Goal: Information Seeking & Learning: Find specific fact

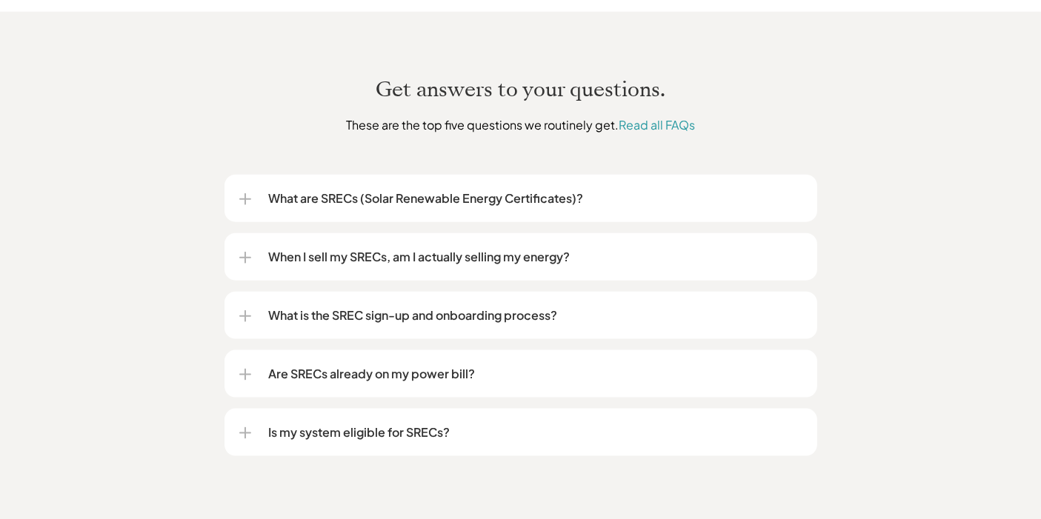
scroll to position [1774, 0]
click at [623, 248] on p "When I sell my SRECs, am I actually selling my energy?" at bounding box center [536, 257] width 534 height 18
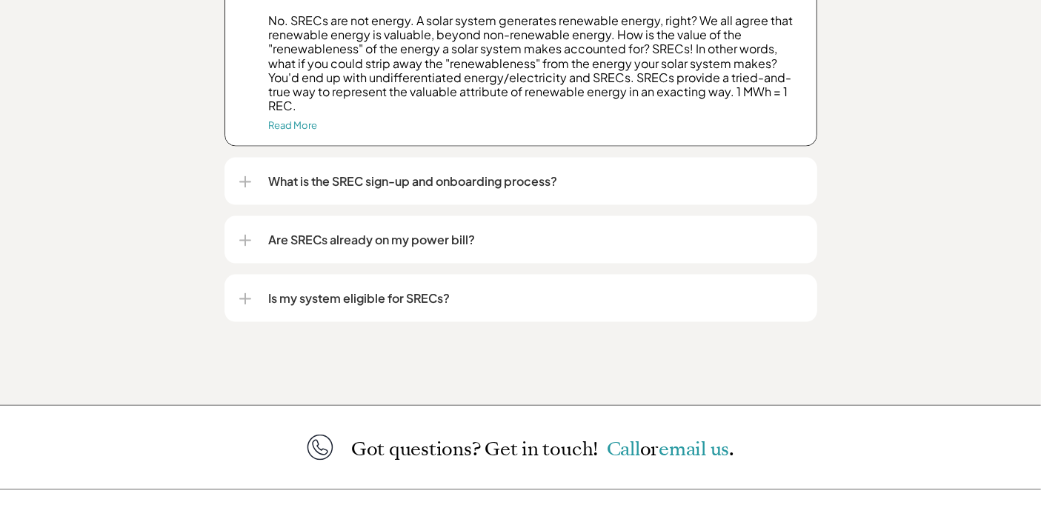
scroll to position [2220, 0]
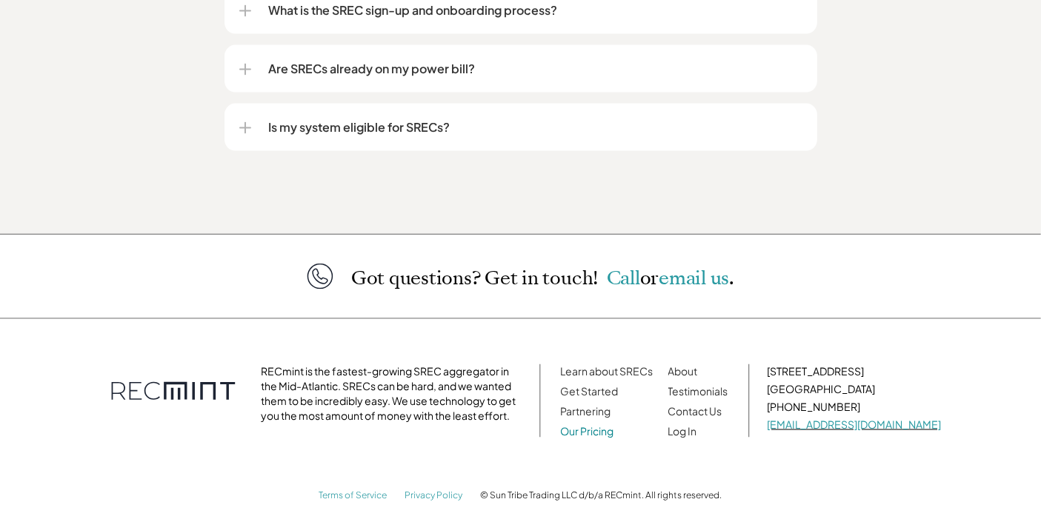
click at [608, 425] on link "Our Pricing" at bounding box center [587, 431] width 53 height 13
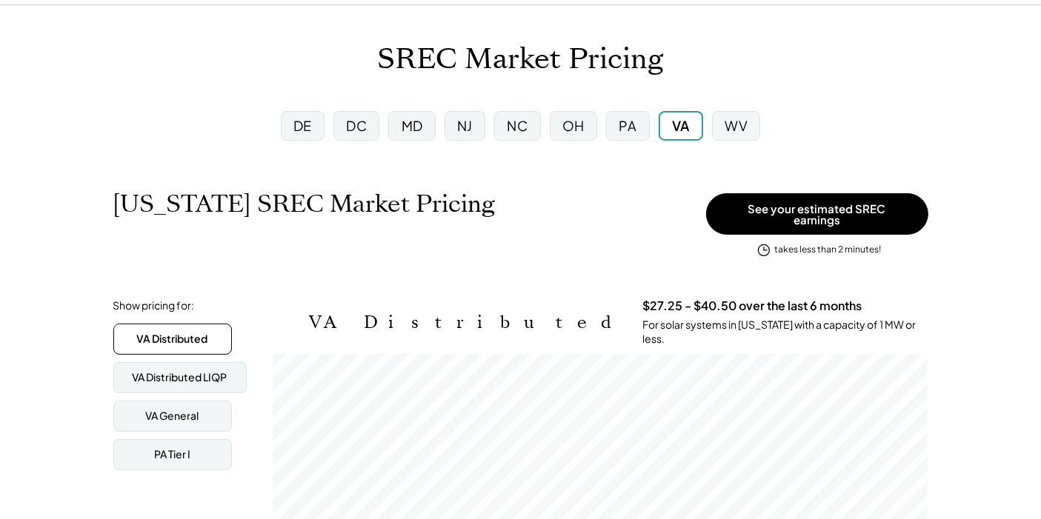
scroll to position [62, 0]
click at [470, 117] on div "NJ" at bounding box center [465, 126] width 16 height 19
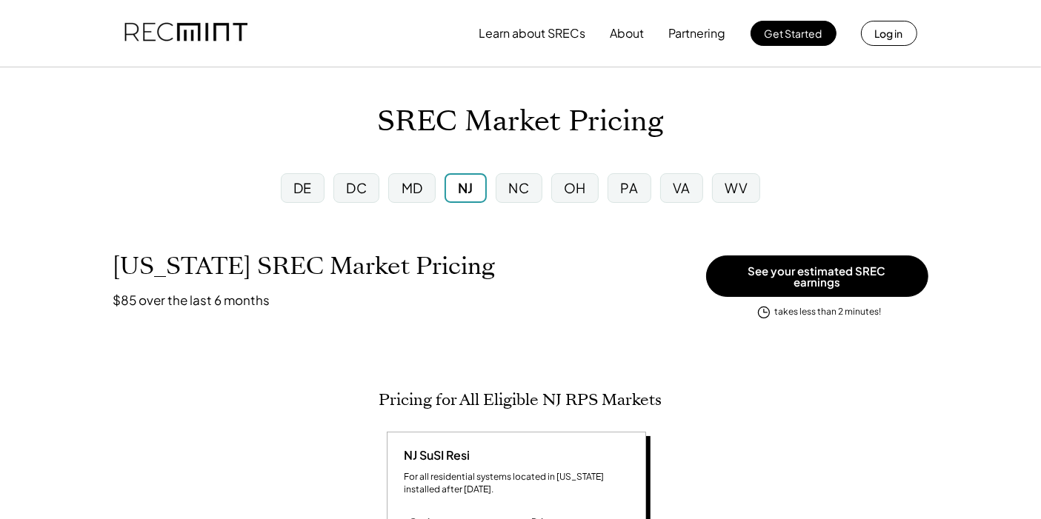
click at [353, 193] on div "DC" at bounding box center [356, 188] width 21 height 19
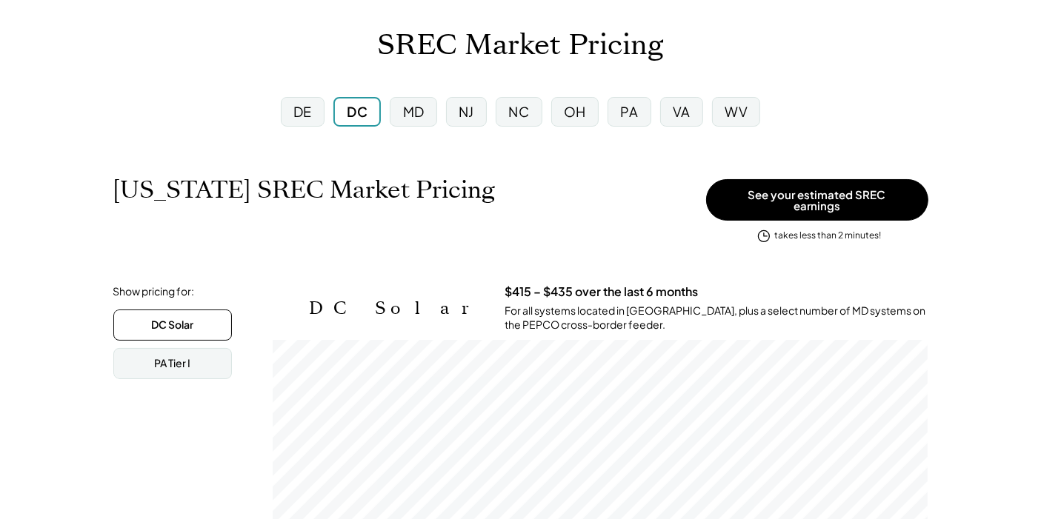
scroll to position [82, 0]
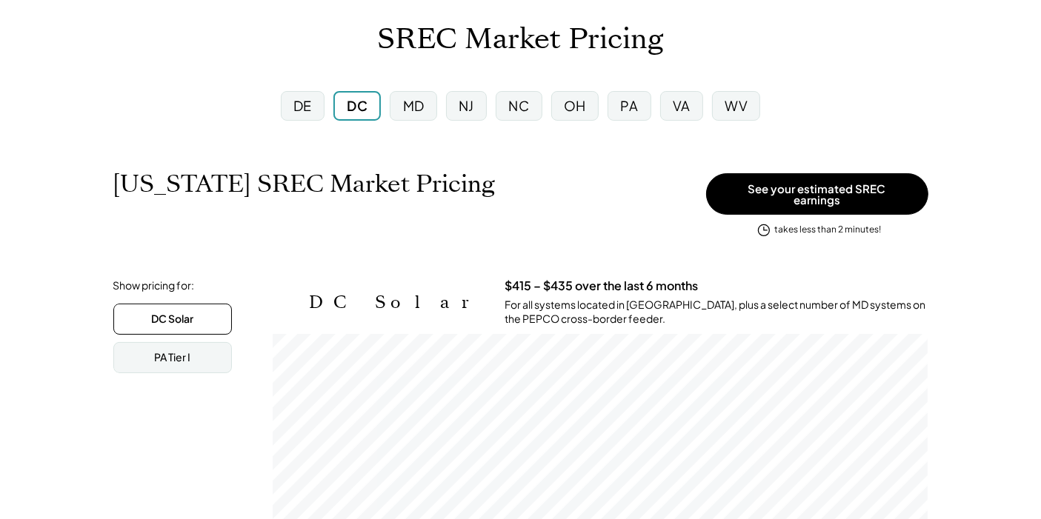
click at [469, 110] on div "NJ" at bounding box center [467, 105] width 16 height 19
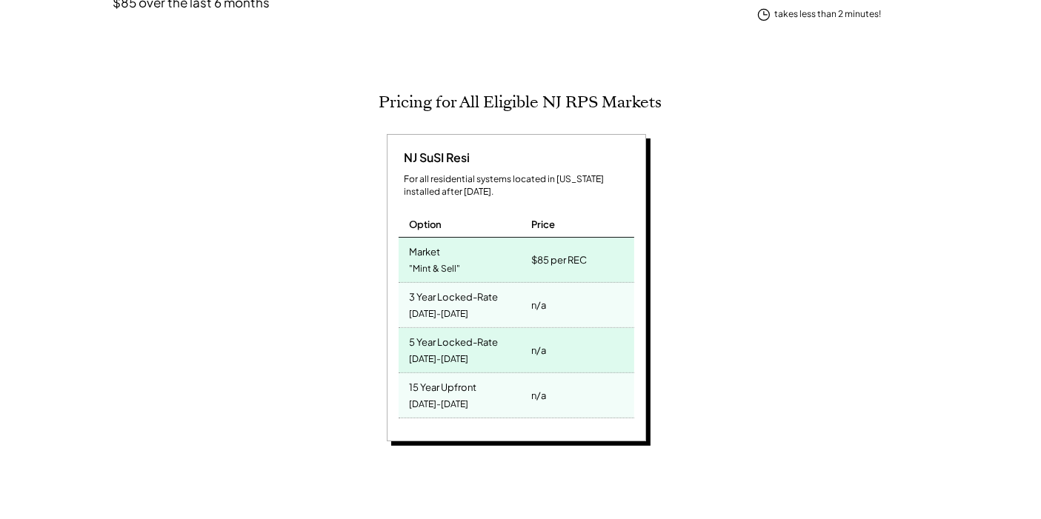
scroll to position [299, 0]
